Goal: Information Seeking & Learning: Learn about a topic

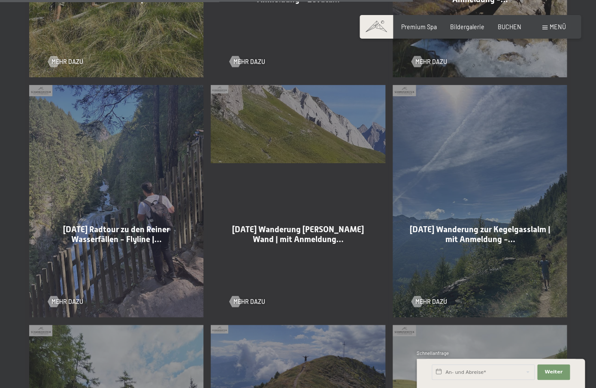
scroll to position [1625, 0]
click at [258, 297] on span "Mehr dazu" at bounding box center [258, 301] width 32 height 9
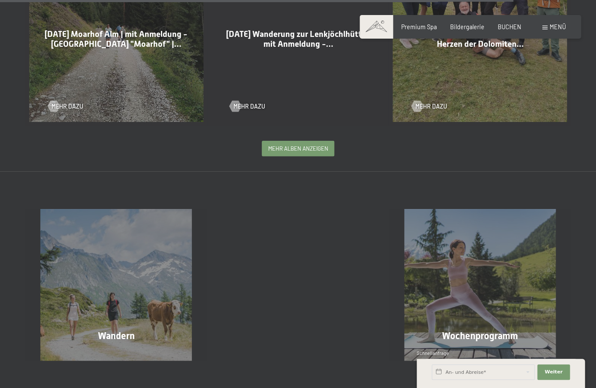
scroll to position [2063, 0]
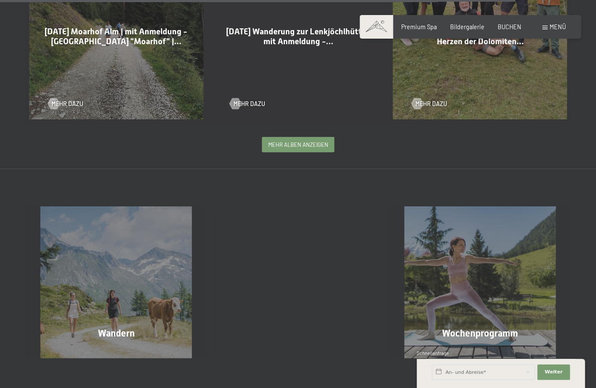
click at [290, 141] on span "mehr Alben anzeigen" at bounding box center [298, 145] width 60 height 8
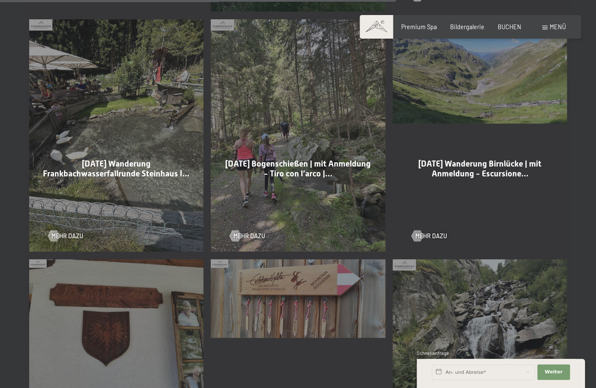
scroll to position [3659, 0]
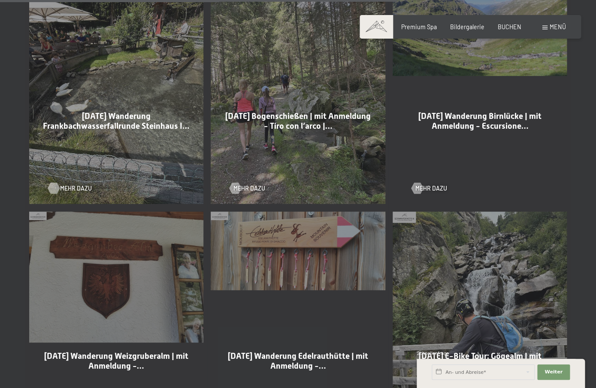
click at [73, 184] on span "Mehr dazu" at bounding box center [76, 188] width 32 height 9
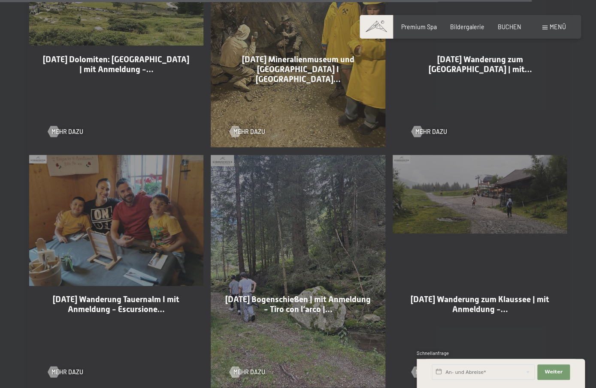
scroll to position [4948, 0]
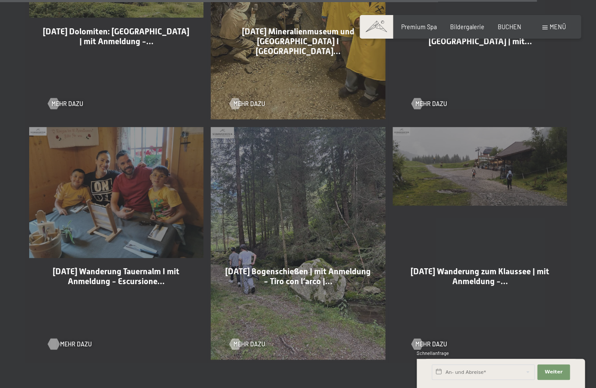
click at [73, 340] on span "Mehr dazu" at bounding box center [76, 344] width 32 height 9
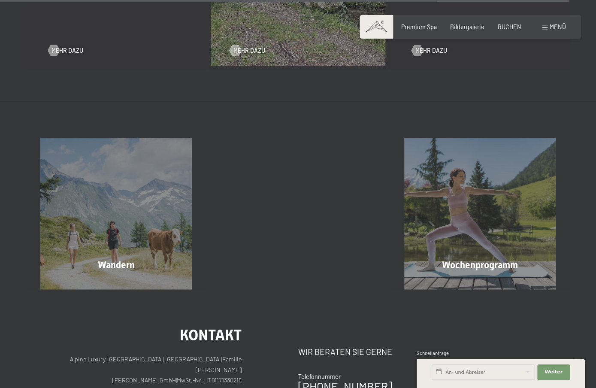
scroll to position [5241, 0]
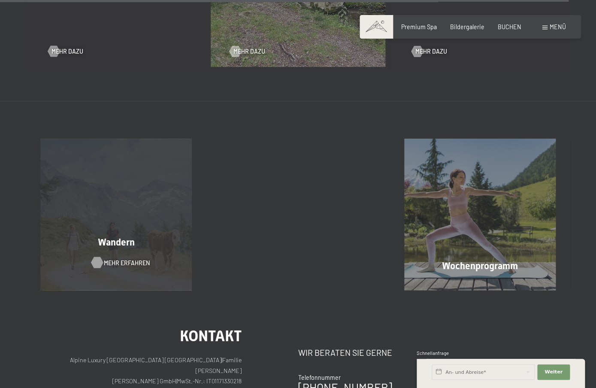
click at [111, 258] on span "Mehr erfahren" at bounding box center [127, 262] width 46 height 9
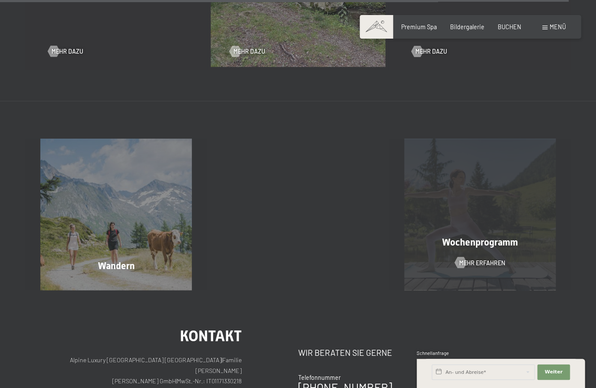
click at [438, 214] on div "Wochenprogramm Mehr erfahren" at bounding box center [480, 215] width 182 height 152
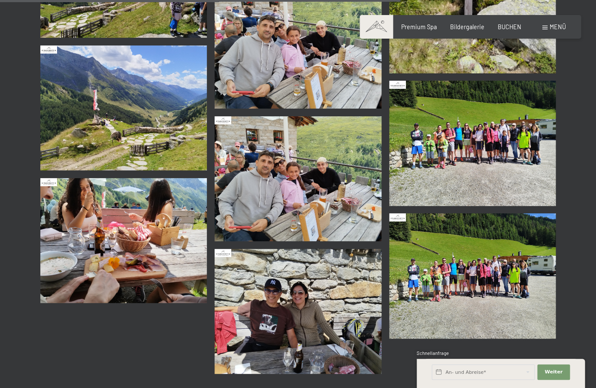
scroll to position [1129, 0]
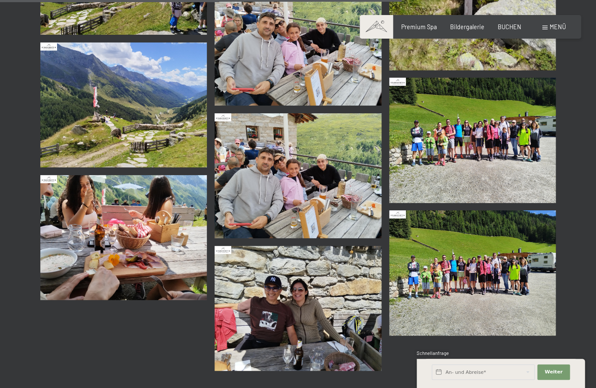
click at [161, 132] on img at bounding box center [123, 105] width 167 height 125
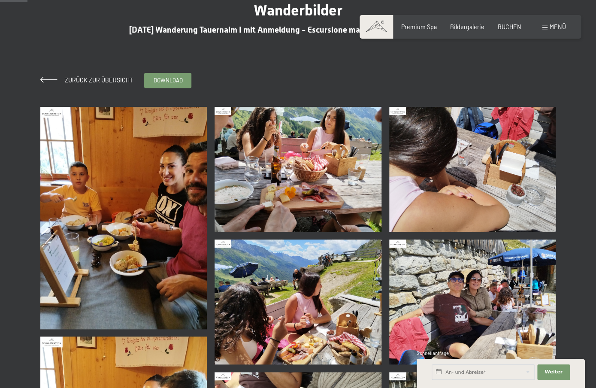
scroll to position [51, 0]
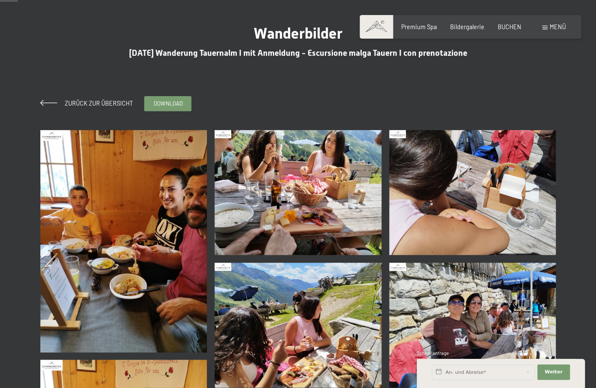
click at [133, 197] on img at bounding box center [123, 241] width 167 height 222
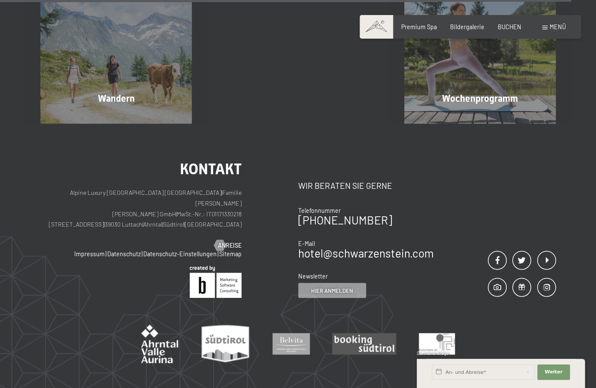
scroll to position [2361, 0]
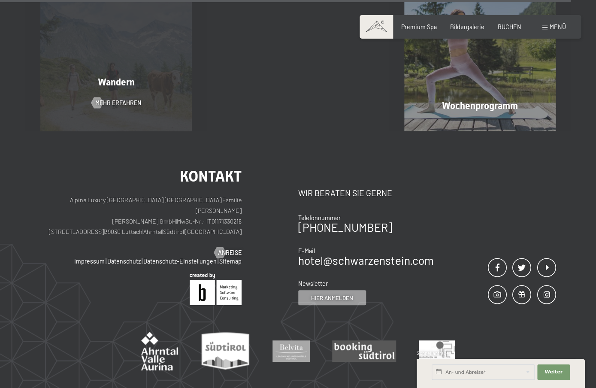
click at [141, 102] on div "Wandern Mehr erfahren" at bounding box center [116, 55] width 182 height 152
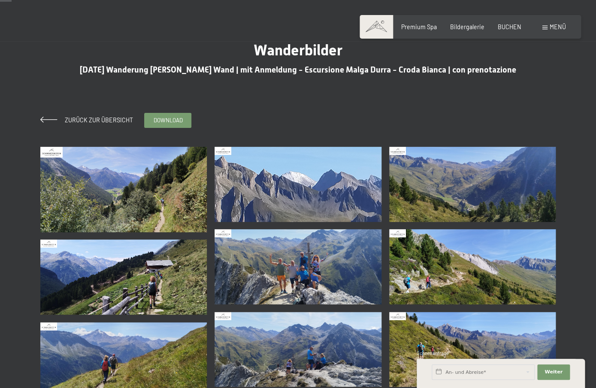
scroll to position [35, 0]
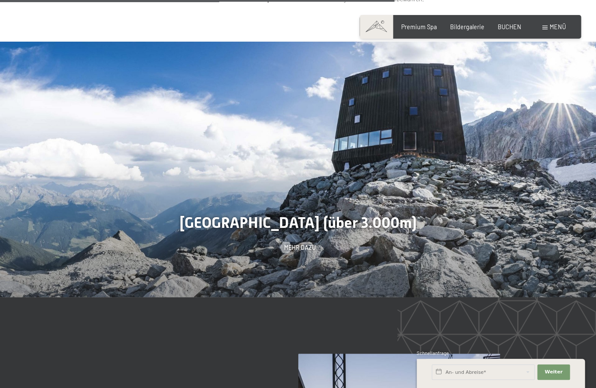
scroll to position [2199, 0]
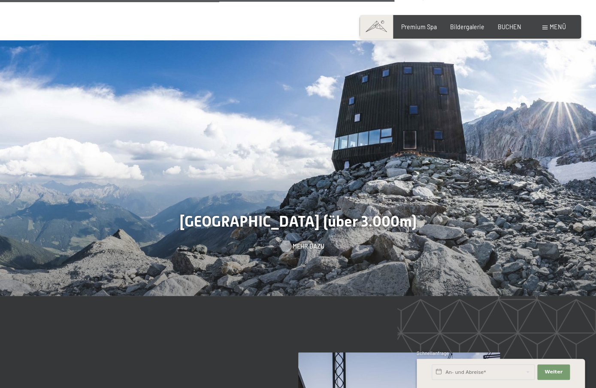
click at [300, 242] on span "Mehr dazu" at bounding box center [309, 246] width 32 height 9
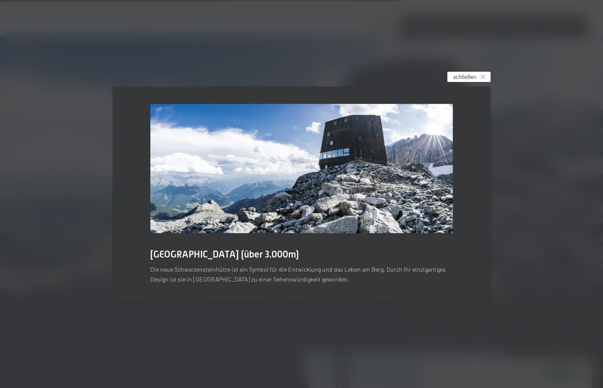
click at [468, 77] on span "schließen" at bounding box center [464, 77] width 23 height 8
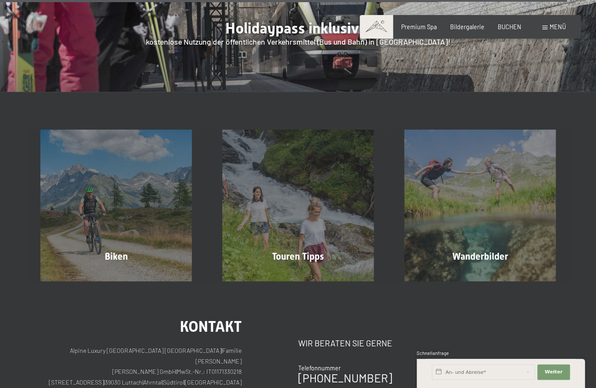
scroll to position [3199, 0]
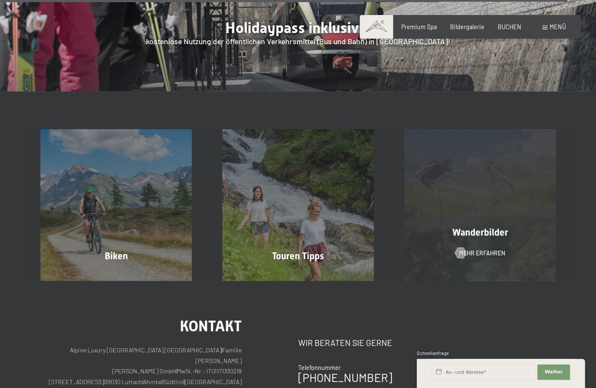
click at [477, 129] on div "Wanderbilder Mehr erfahren" at bounding box center [480, 205] width 182 height 152
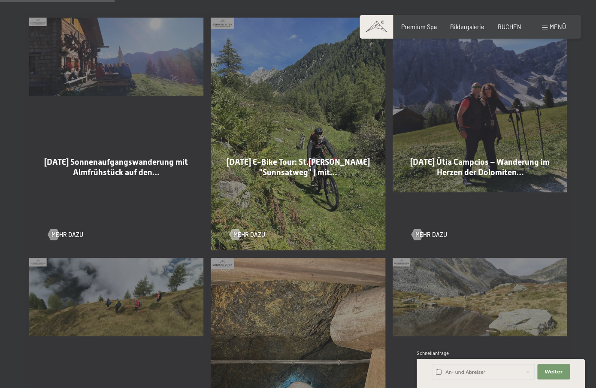
scroll to position [452, 0]
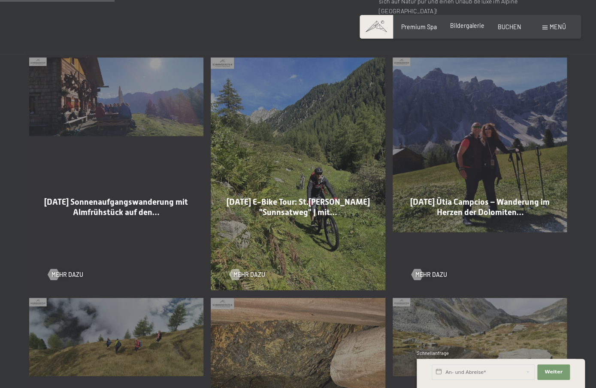
click at [472, 29] on span "Bildergalerie" at bounding box center [467, 25] width 34 height 7
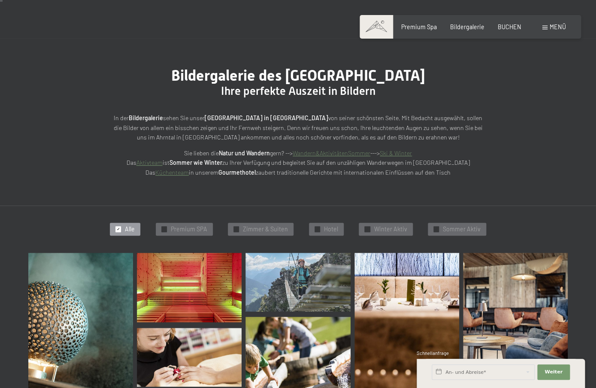
scroll to position [38, 0]
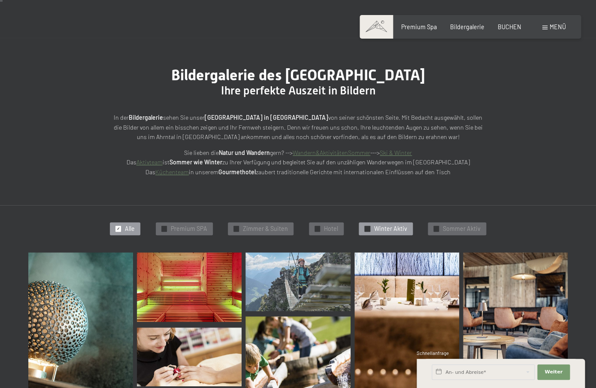
click at [399, 229] on span "Winter Aktiv" at bounding box center [390, 229] width 33 height 9
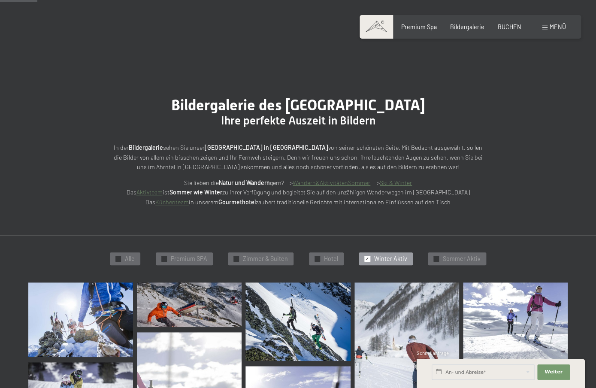
scroll to position [0, 0]
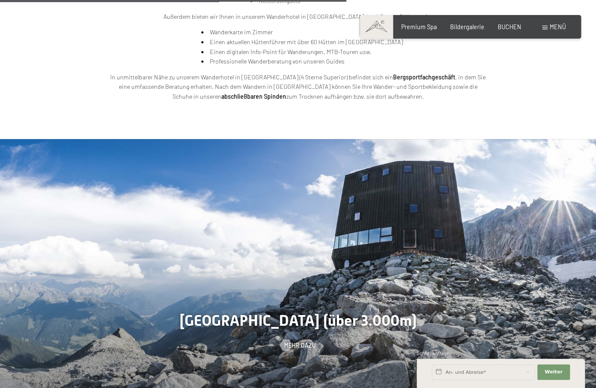
scroll to position [1695, 0]
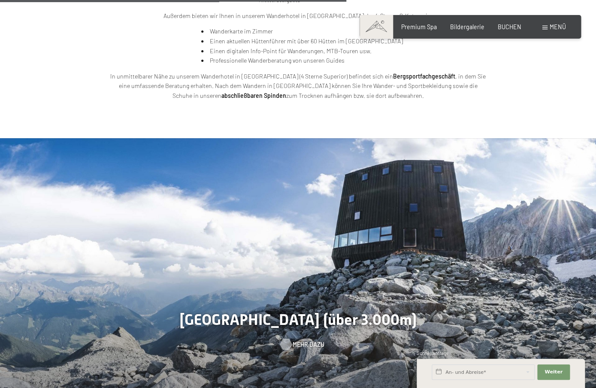
click at [301, 340] on span "Mehr dazu" at bounding box center [309, 344] width 32 height 9
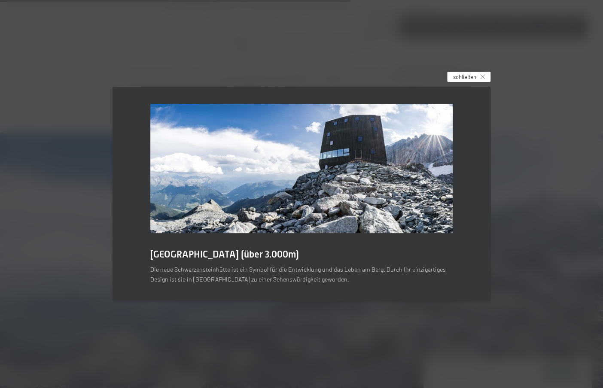
click at [474, 76] on span "schließen" at bounding box center [464, 77] width 23 height 8
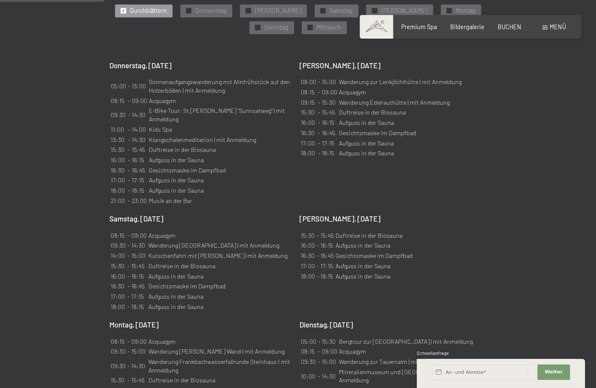
scroll to position [550, 0]
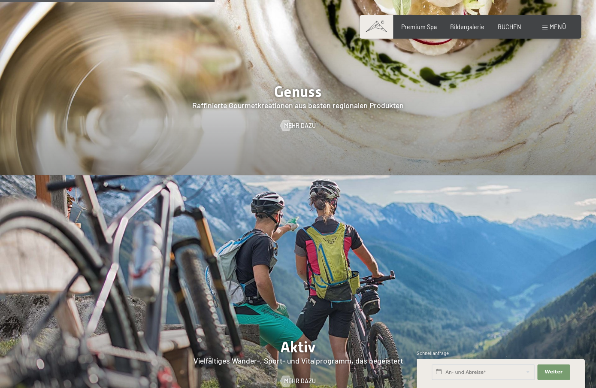
scroll to position [1386, 0]
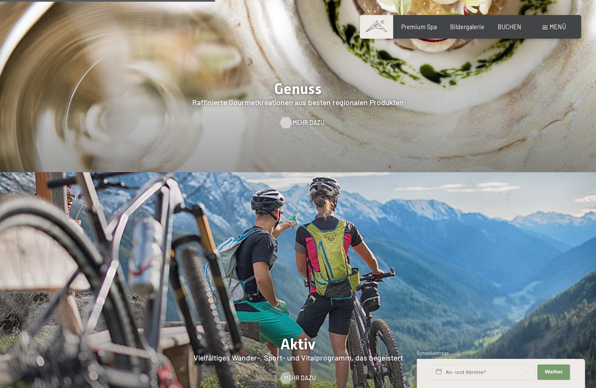
click at [299, 118] on span "Mehr dazu" at bounding box center [309, 122] width 32 height 9
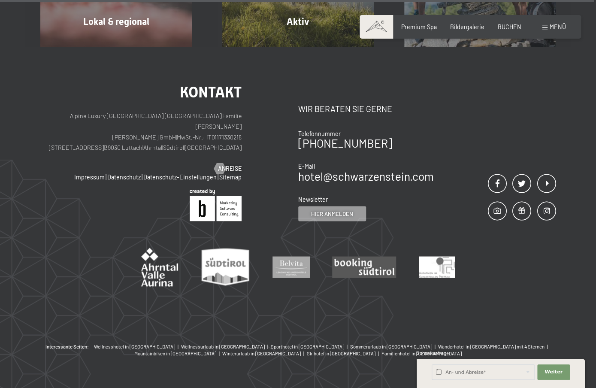
scroll to position [2780, 0]
